Goal: Check status: Verify the current state of an ongoing process or item

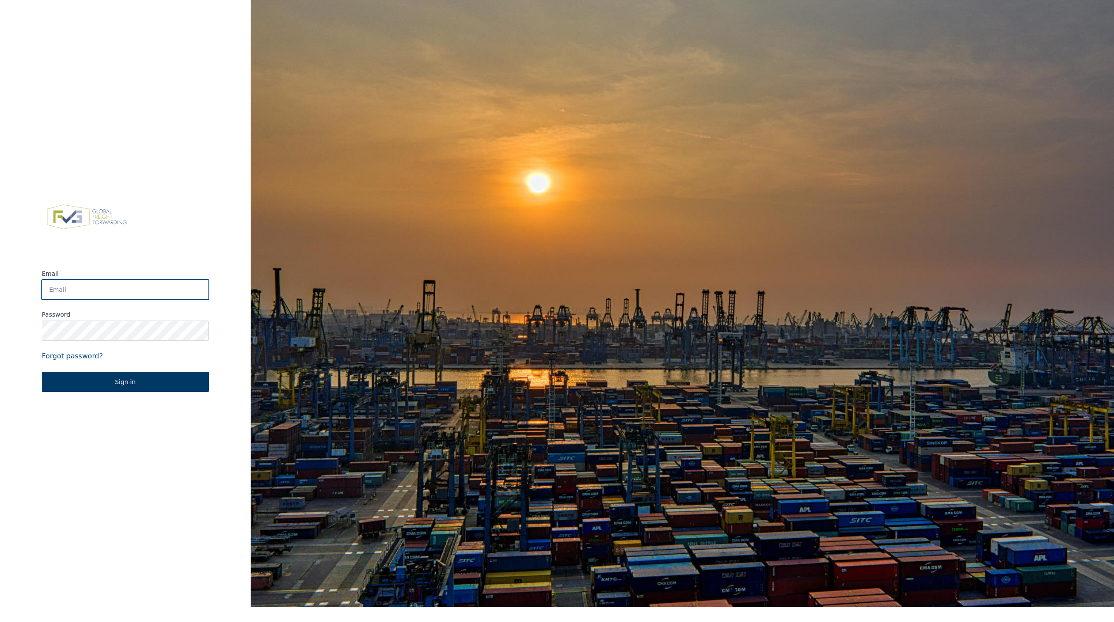
type input "[PERSON_NAME][EMAIL_ADDRESS][PERSON_NAME][DOMAIN_NAME]"
click at [151, 380] on button "Sign in" at bounding box center [125, 382] width 167 height 20
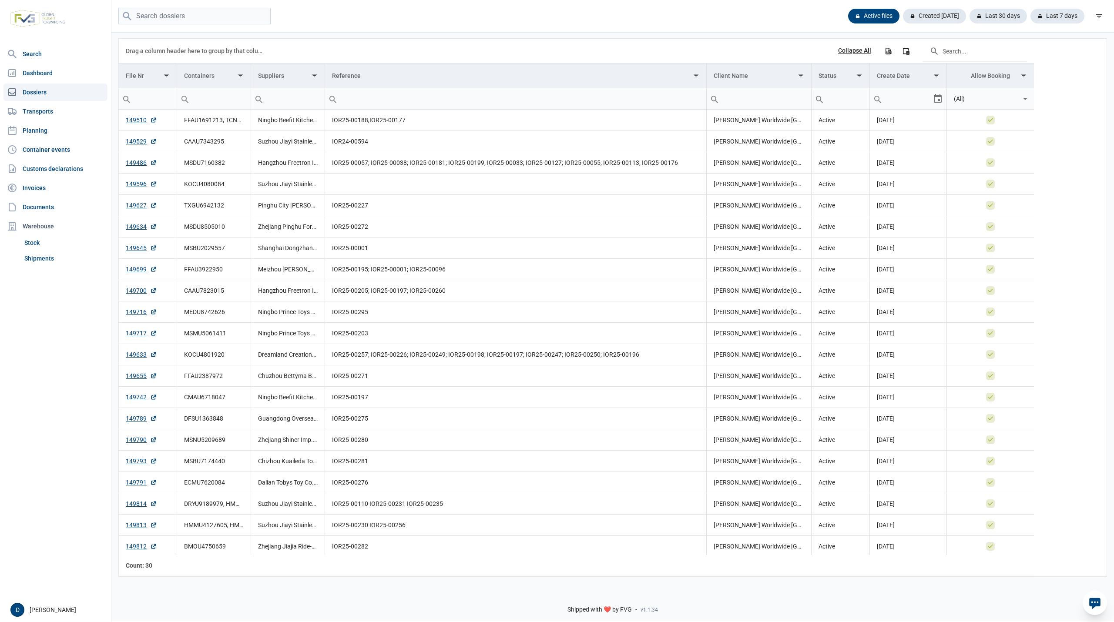
drag, startPoint x: 37, startPoint y: 256, endPoint x: 394, endPoint y: 618, distance: 509.4
click at [37, 256] on link "Shipments" at bounding box center [64, 259] width 87 height 16
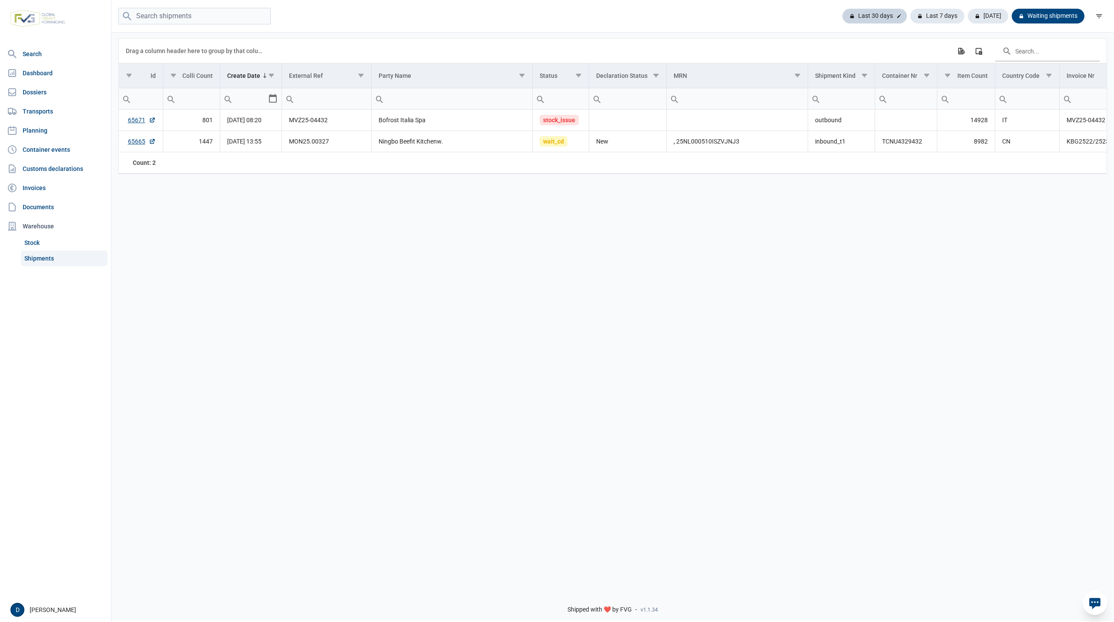
click at [864, 11] on div "Last 30 days" at bounding box center [875, 16] width 64 height 15
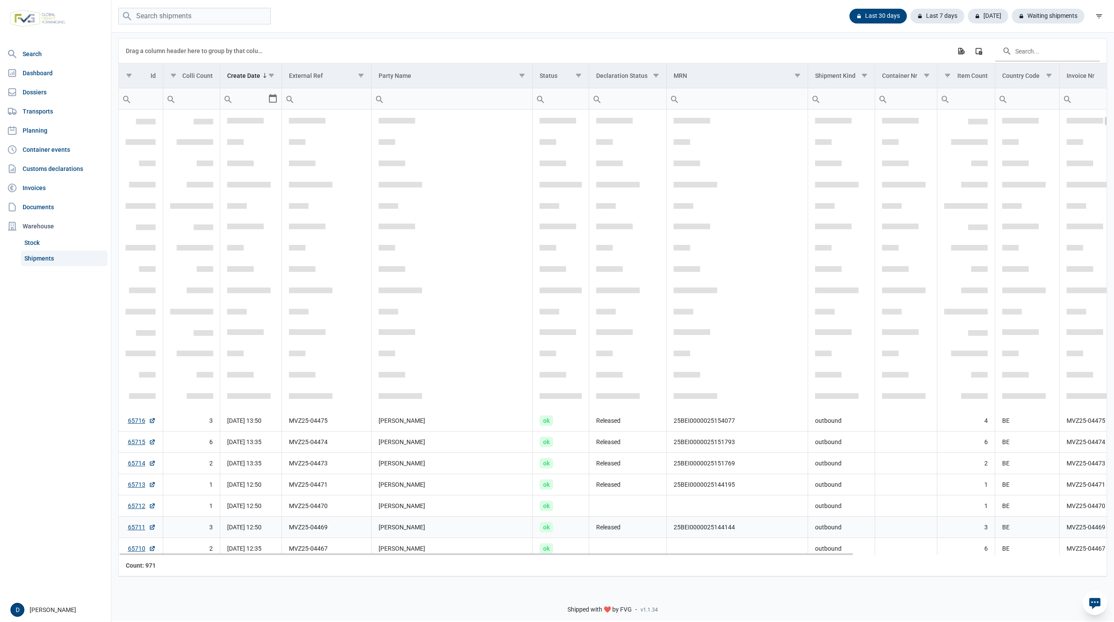
scroll to position [309, 0]
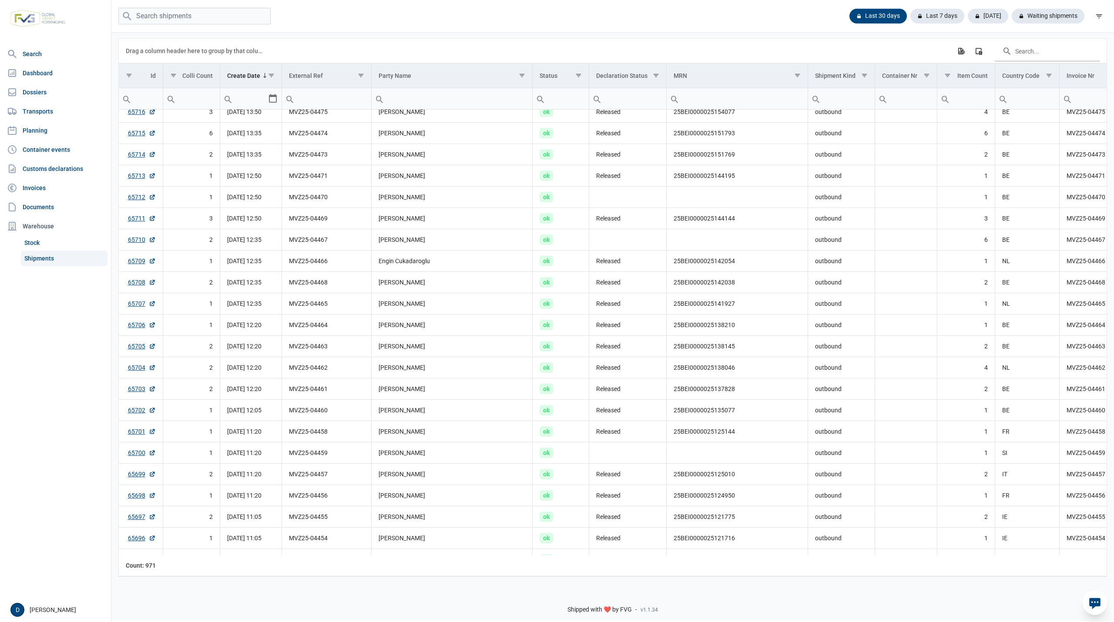
click at [30, 258] on link "Shipments" at bounding box center [64, 259] width 87 height 16
click at [37, 97] on link "Dossiers" at bounding box center [55, 92] width 104 height 17
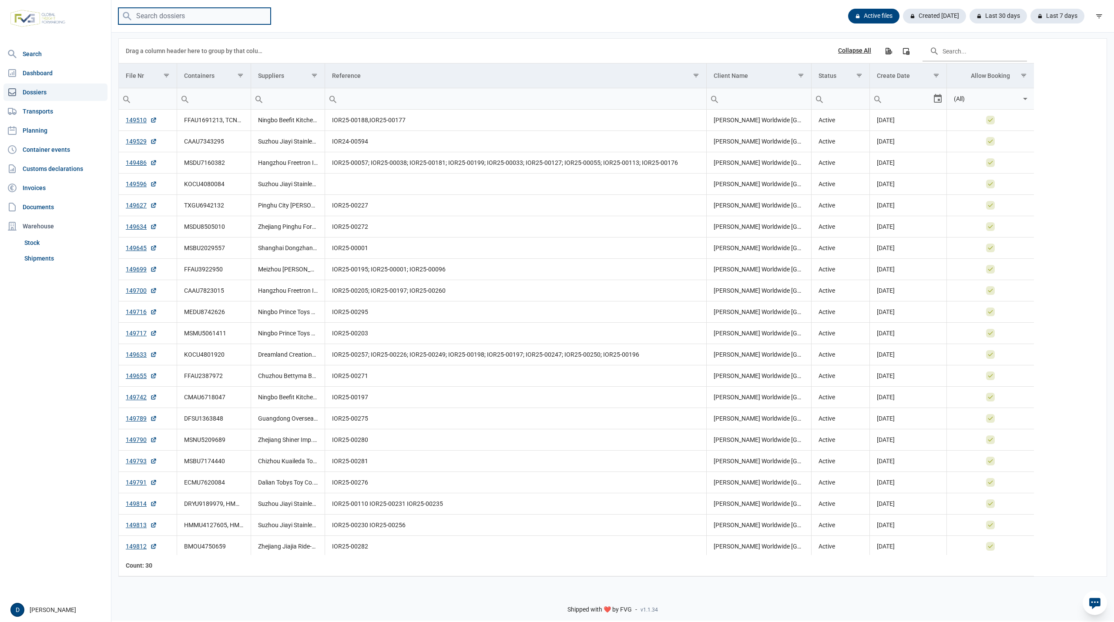
drag, startPoint x: 195, startPoint y: 18, endPoint x: 187, endPoint y: 21, distance: 9.0
click at [193, 20] on input "search" at bounding box center [194, 16] width 152 height 17
type input "MSC America"
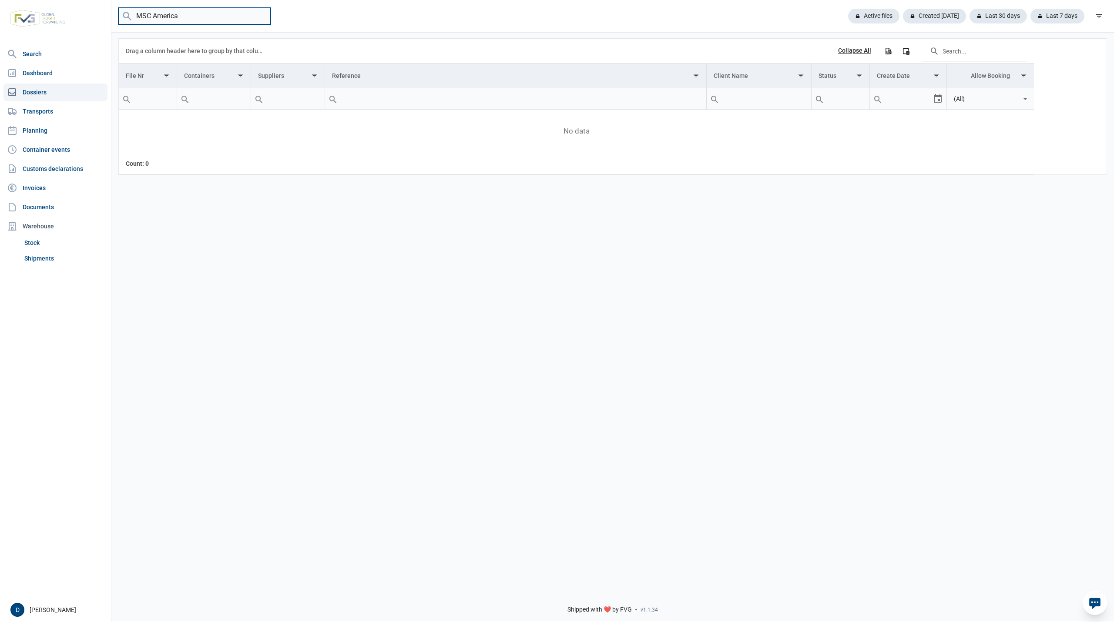
drag, startPoint x: 206, startPoint y: 18, endPoint x: 110, endPoint y: 23, distance: 96.7
click at [110, 23] on div "Search Dashboard Dossiers Transports Planning Container events Customs declarat…" at bounding box center [557, 310] width 1114 height 622
click at [27, 256] on link "Shipments" at bounding box center [64, 259] width 87 height 16
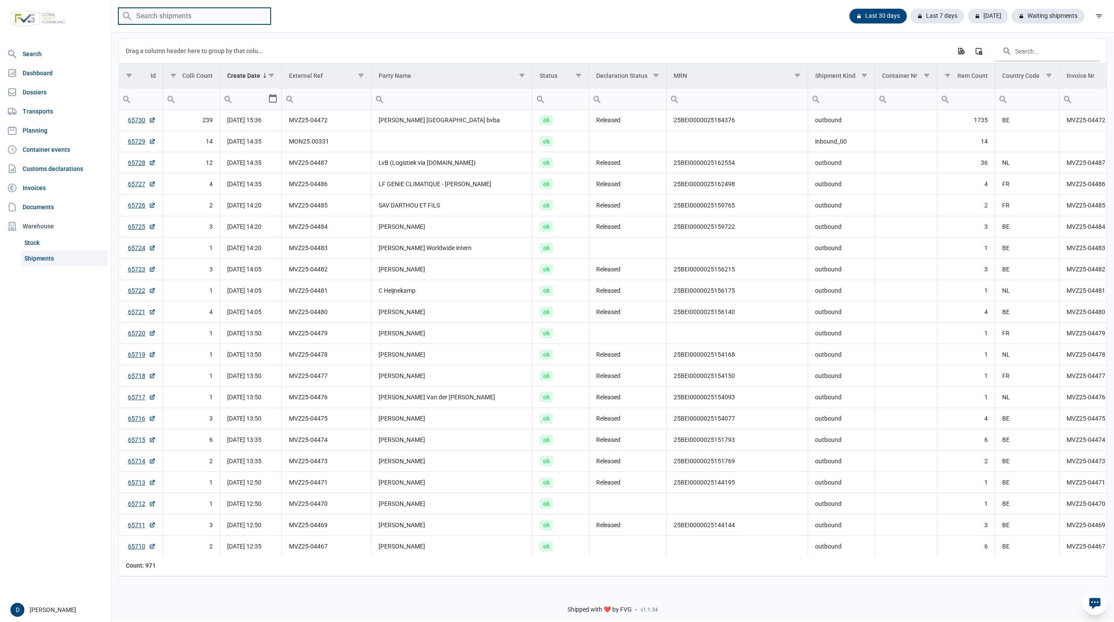
click at [180, 14] on input "search" at bounding box center [194, 16] width 152 height 17
type input "MSC America"
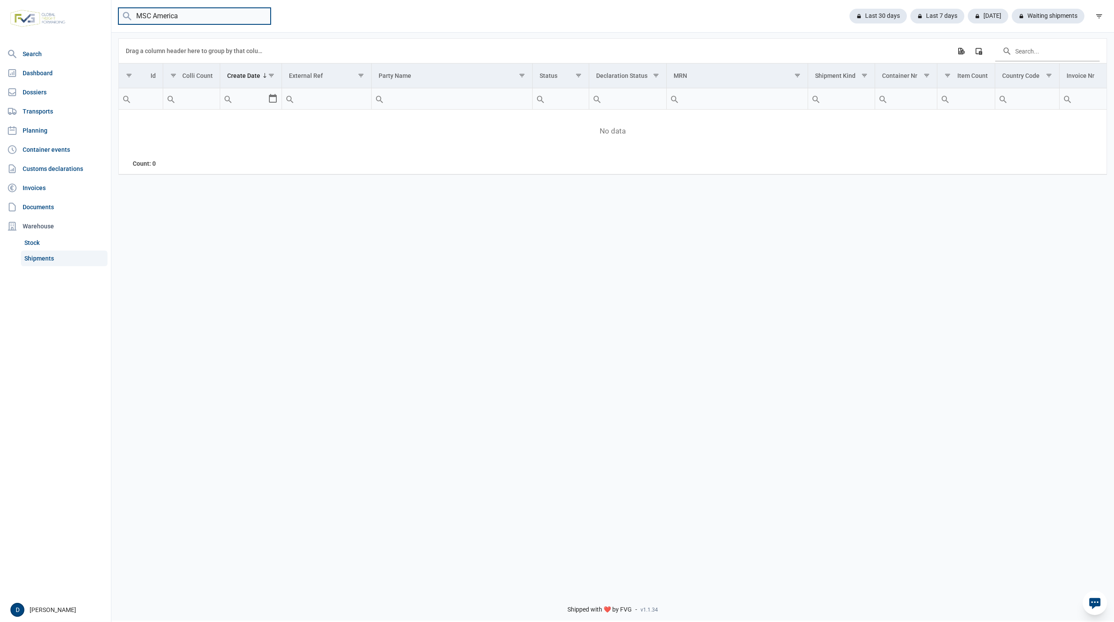
drag, startPoint x: 187, startPoint y: 17, endPoint x: 90, endPoint y: 17, distance: 97.1
click at [90, 17] on div "Search Dashboard Dossiers Transports Planning Container events Customs declarat…" at bounding box center [557, 310] width 1114 height 622
click at [37, 111] on link "Transports" at bounding box center [55, 111] width 104 height 17
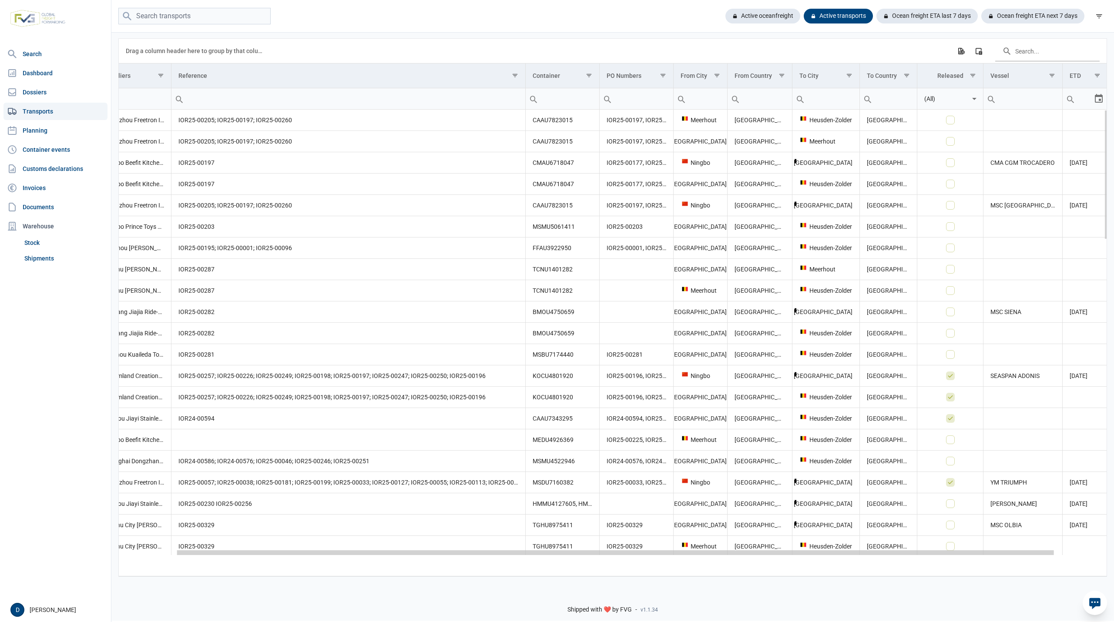
scroll to position [0, 122]
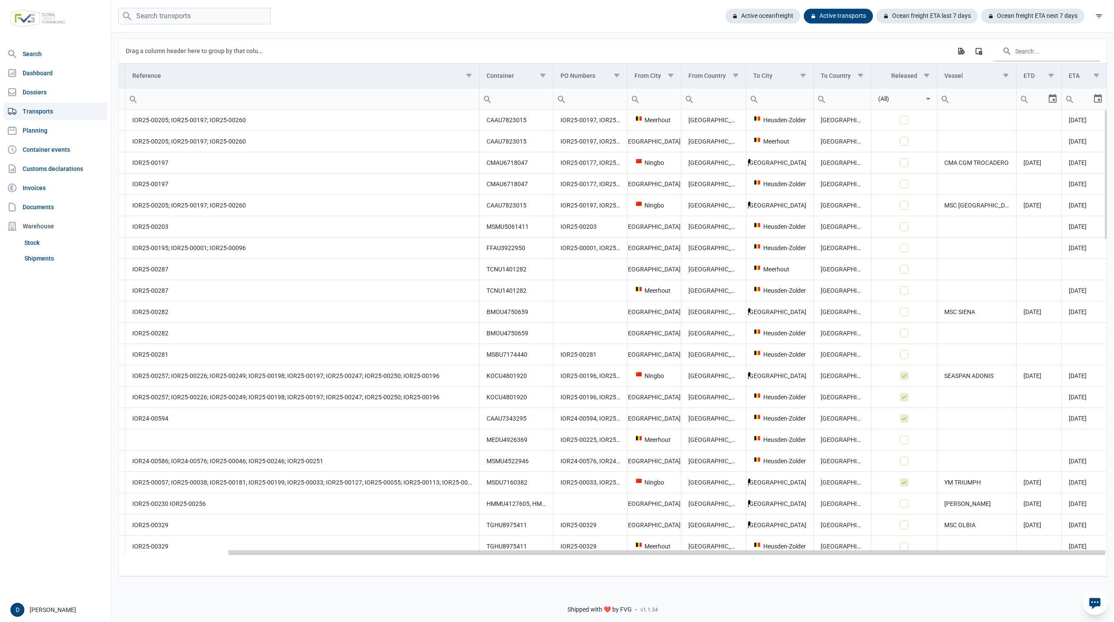
drag, startPoint x: 524, startPoint y: 555, endPoint x: 794, endPoint y: 588, distance: 272.3
click at [794, 588] on body "For evaluation purposes only. Redistribution prohibited. Please register an exi…" at bounding box center [557, 296] width 1114 height 622
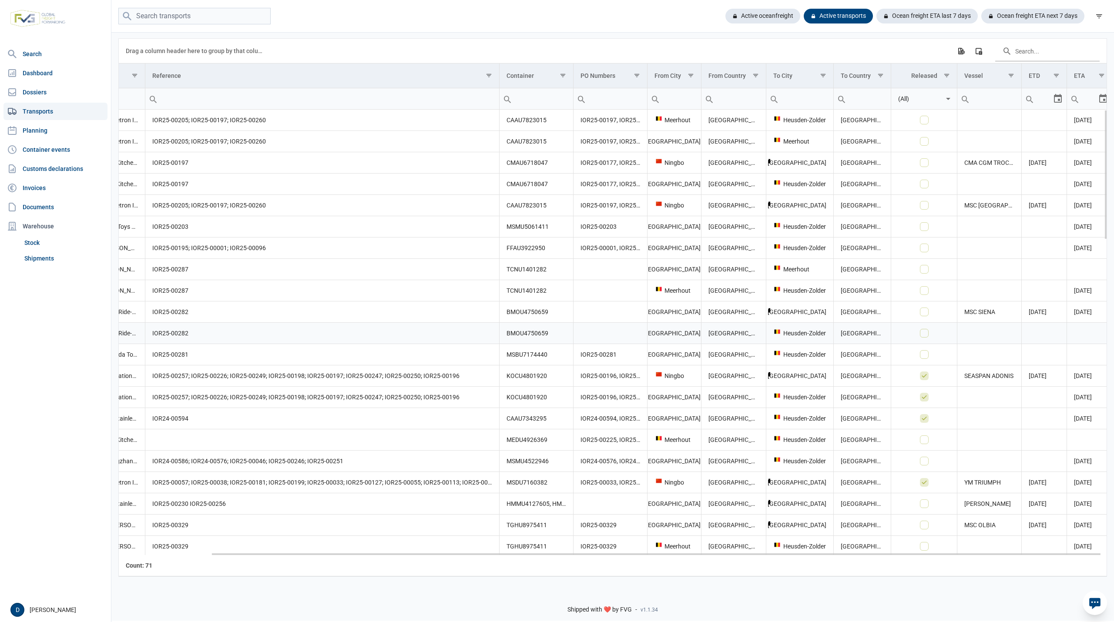
scroll to position [0, 102]
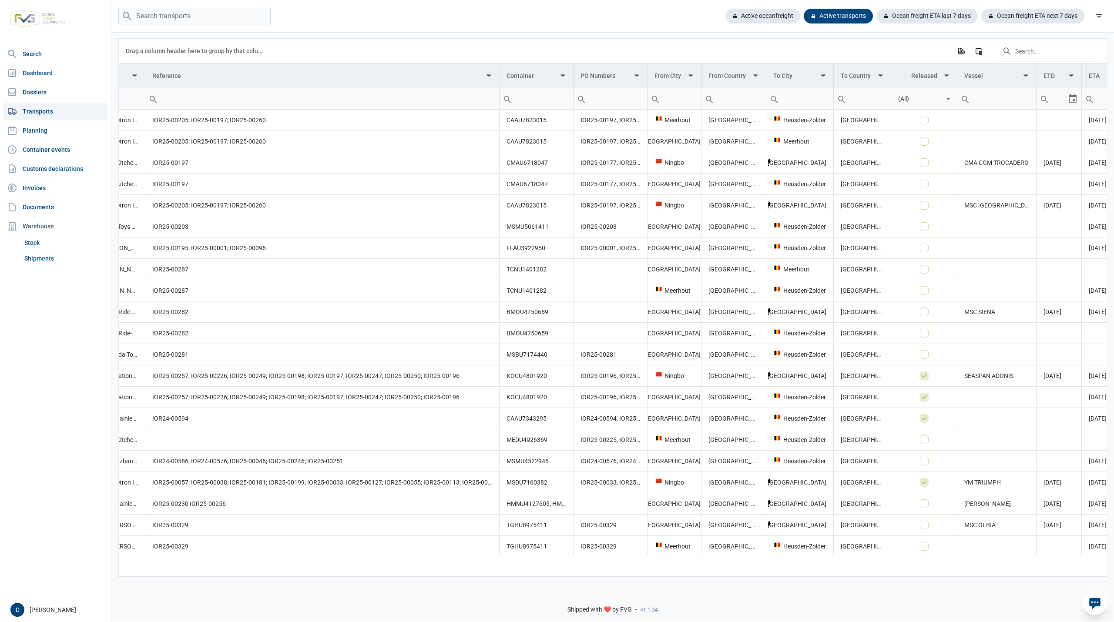
click at [998, 105] on input "Filter cell" at bounding box center [997, 98] width 79 height 21
type input "MSC A"
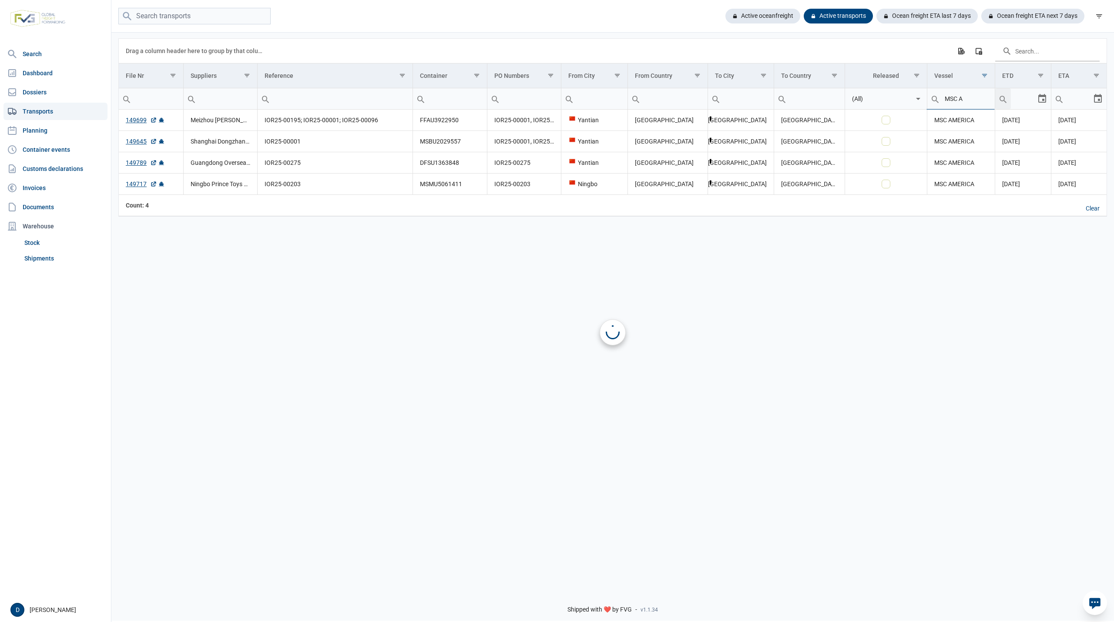
scroll to position [0, 0]
type input "MSC AMER"
type input "MSC AMERICA"
